Goal: Register for event/course

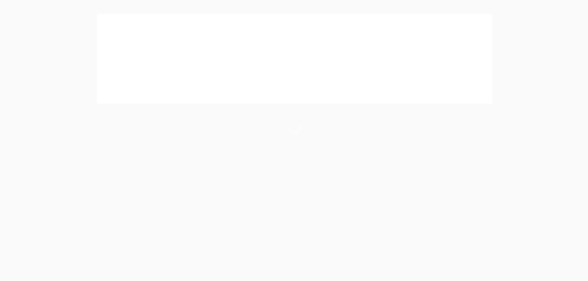
scroll to position [76, 0]
click at [317, 40] on button "Cancel" at bounding box center [315, 39] width 32 height 15
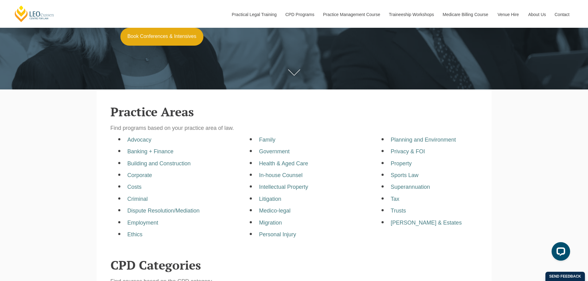
scroll to position [216, 0]
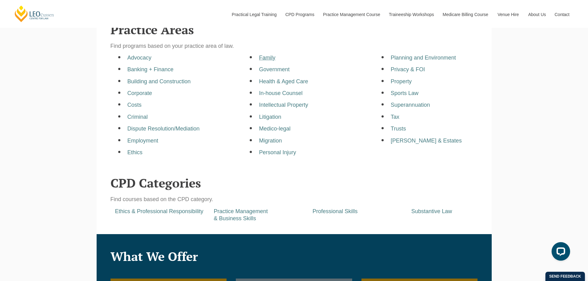
click at [265, 61] on a=pages/cpd-programs&taxons=pages/cpd-programs/practice-area/family"] "Family" at bounding box center [267, 58] width 16 height 6
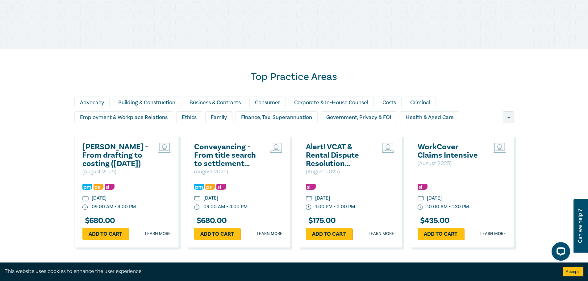
scroll to position [339, 0]
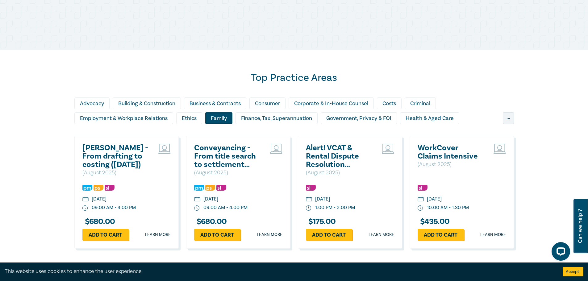
click at [222, 115] on div "Family" at bounding box center [218, 118] width 27 height 12
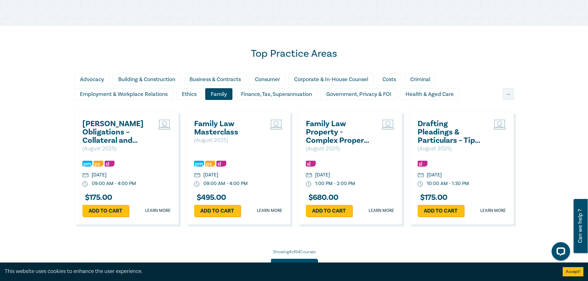
scroll to position [401, 0]
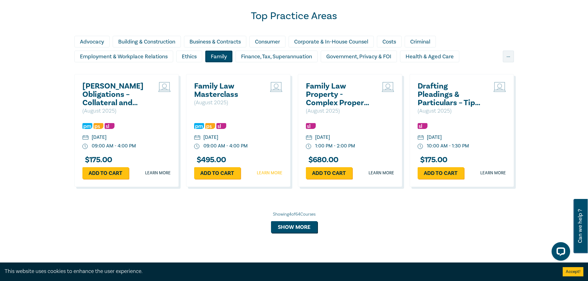
click at [267, 173] on link "Learn more" at bounding box center [270, 173] width 26 height 6
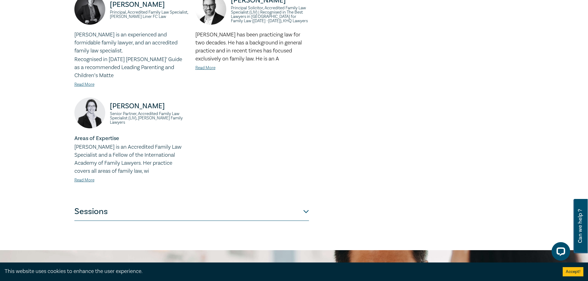
scroll to position [370, 0]
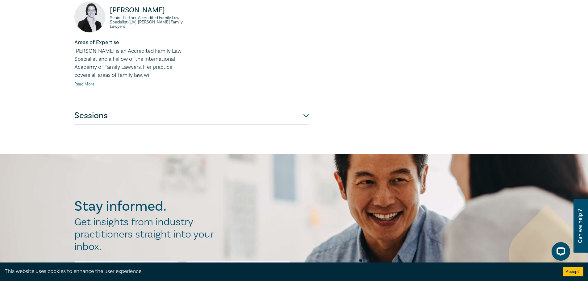
click at [301, 117] on button "Sessions" at bounding box center [191, 115] width 234 height 19
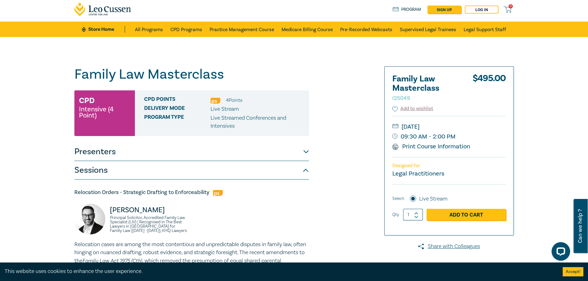
scroll to position [0, 0]
